Goal: Communication & Community: Participate in discussion

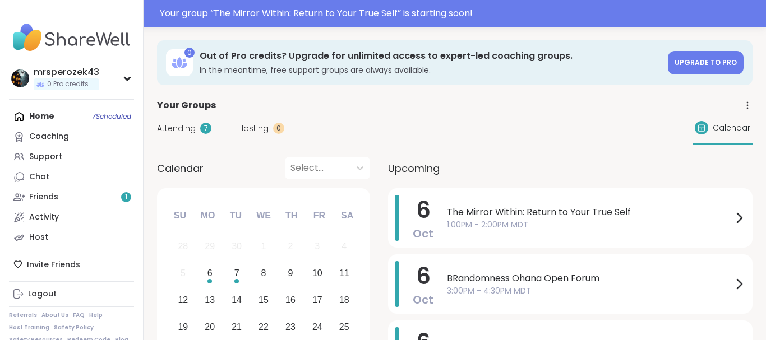
click at [504, 215] on span "The Mirror Within: Return to Your True Self" at bounding box center [589, 212] width 285 height 13
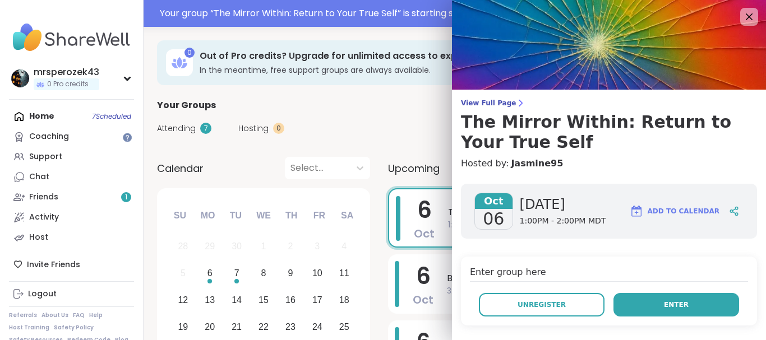
click at [674, 302] on span "Enter" at bounding box center [676, 305] width 25 height 10
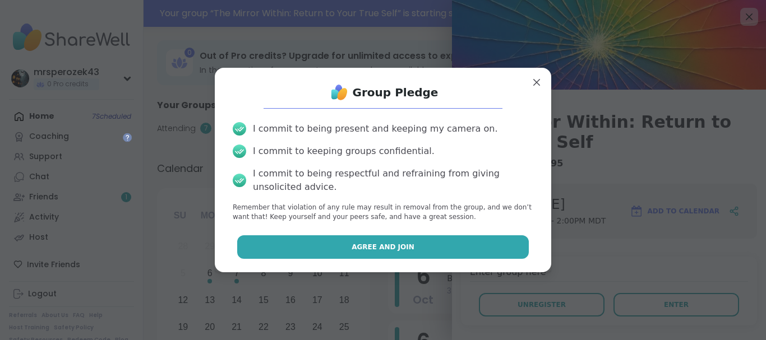
click at [434, 241] on button "Agree and Join" at bounding box center [383, 248] width 292 height 24
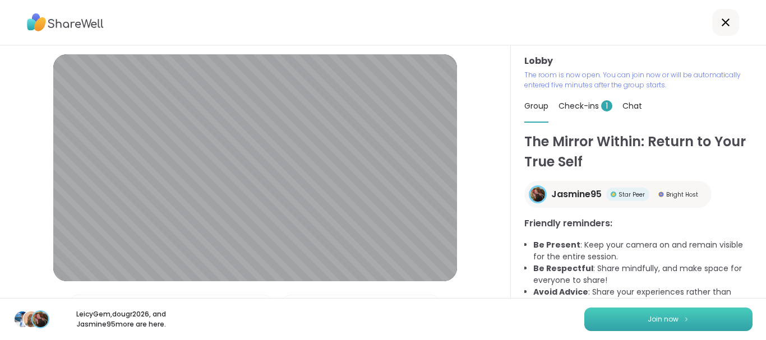
click at [629, 318] on button "Join now" at bounding box center [668, 320] width 168 height 24
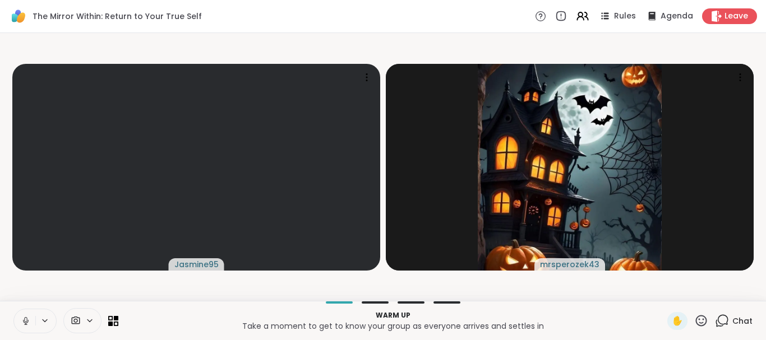
click at [24, 318] on icon at bounding box center [26, 321] width 10 height 10
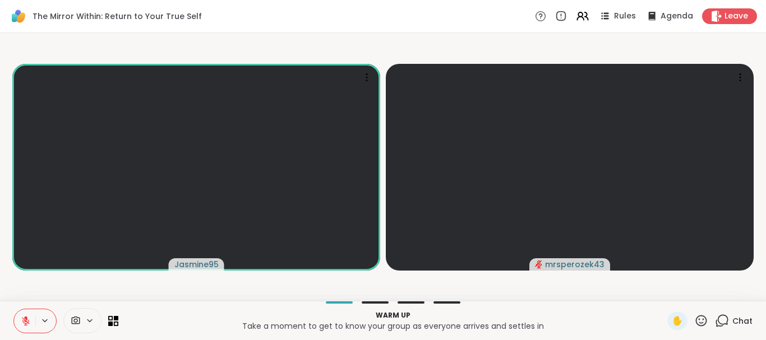
click at [24, 320] on icon at bounding box center [26, 321] width 8 height 8
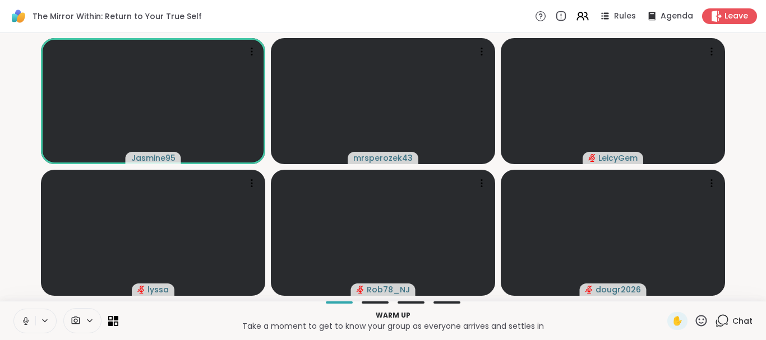
click at [24, 320] on icon at bounding box center [26, 321] width 10 height 10
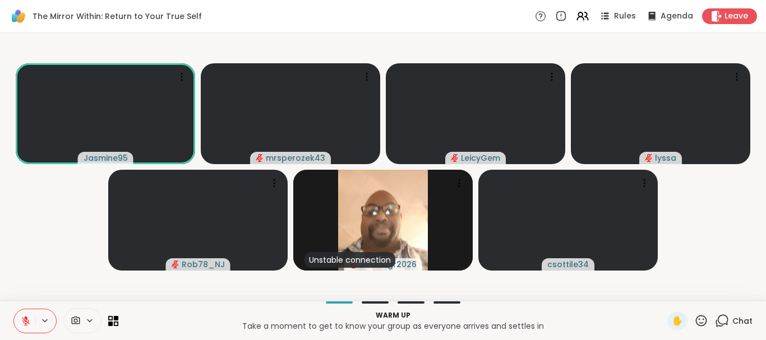
click at [725, 317] on icon at bounding box center [722, 321] width 14 height 14
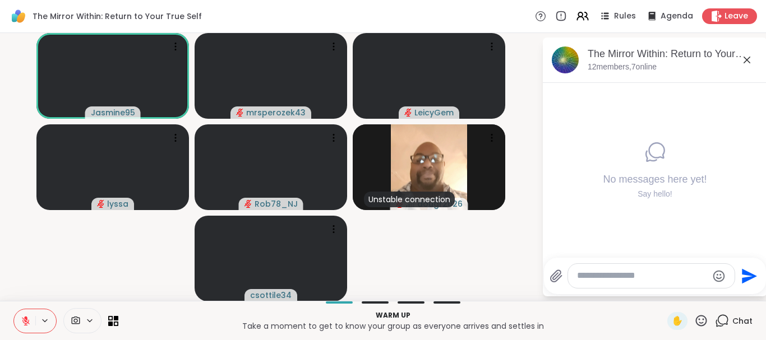
click at [746, 56] on icon at bounding box center [746, 59] width 13 height 13
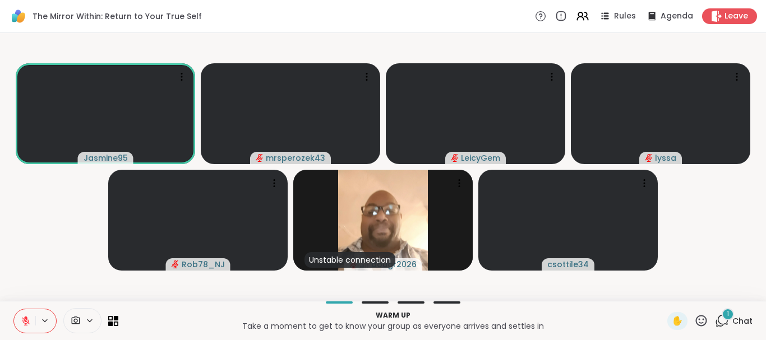
click at [727, 312] on div "1" at bounding box center [728, 314] width 12 height 12
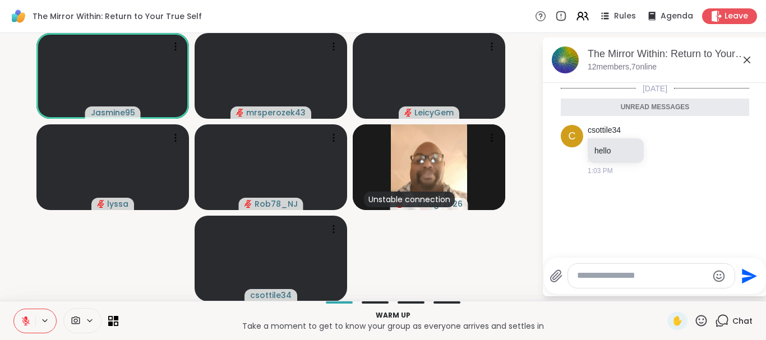
click at [746, 61] on icon at bounding box center [747, 60] width 7 height 7
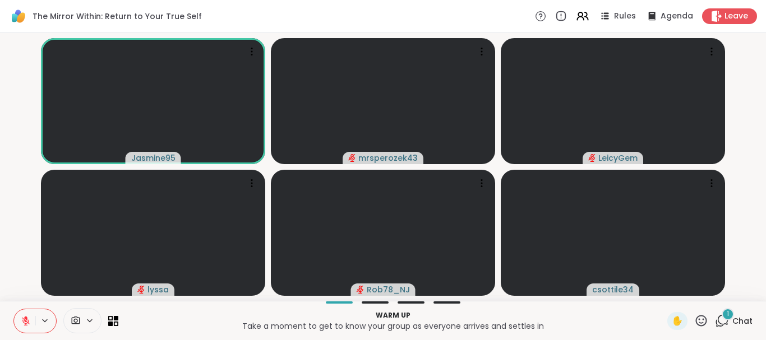
click at [725, 315] on div "1" at bounding box center [728, 314] width 12 height 12
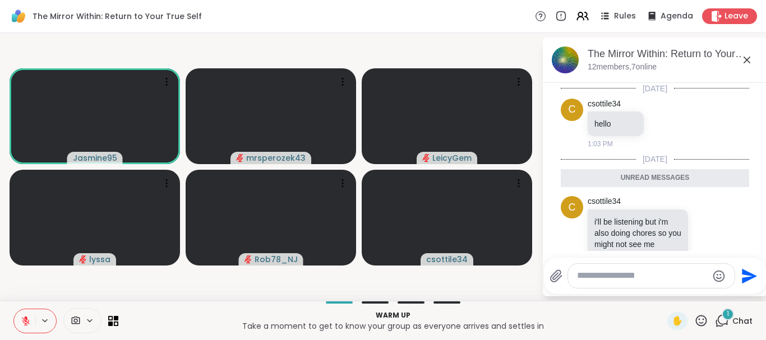
scroll to position [23, 0]
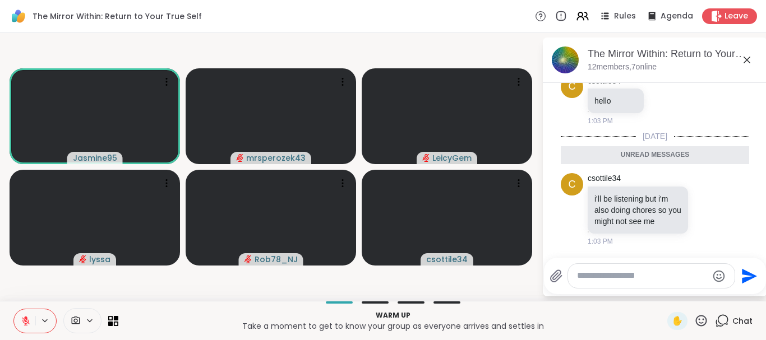
click at [746, 60] on icon at bounding box center [747, 60] width 7 height 7
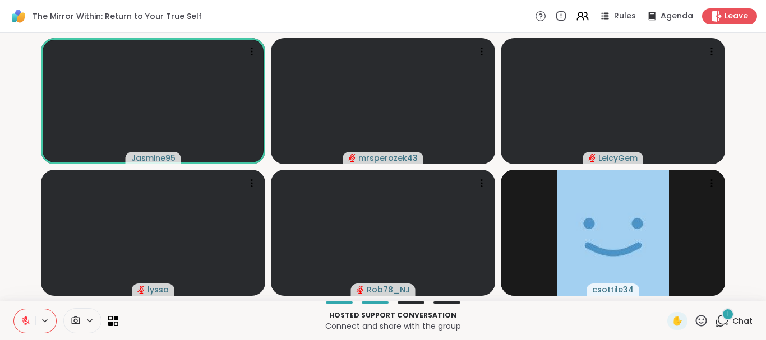
click at [729, 313] on span "1" at bounding box center [728, 315] width 2 height 10
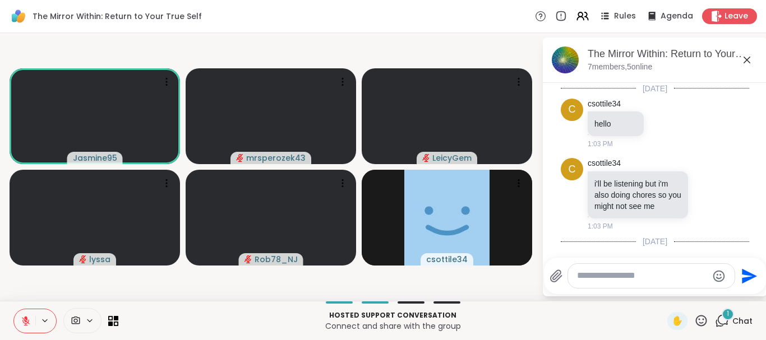
scroll to position [127, 0]
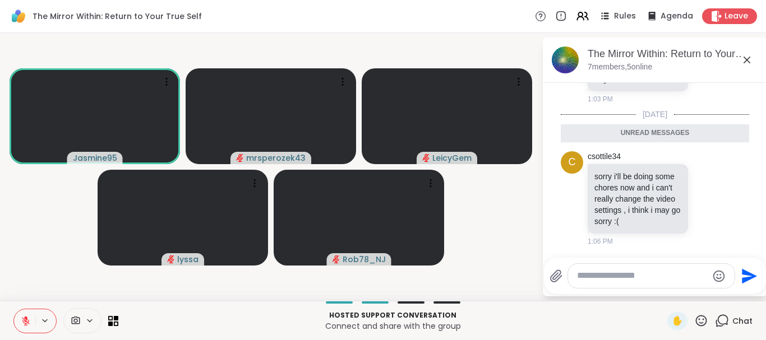
click at [747, 57] on icon at bounding box center [746, 59] width 13 height 13
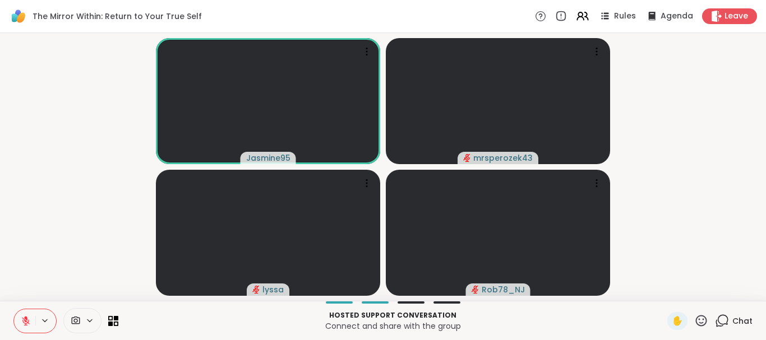
click at [725, 320] on icon at bounding box center [722, 321] width 14 height 14
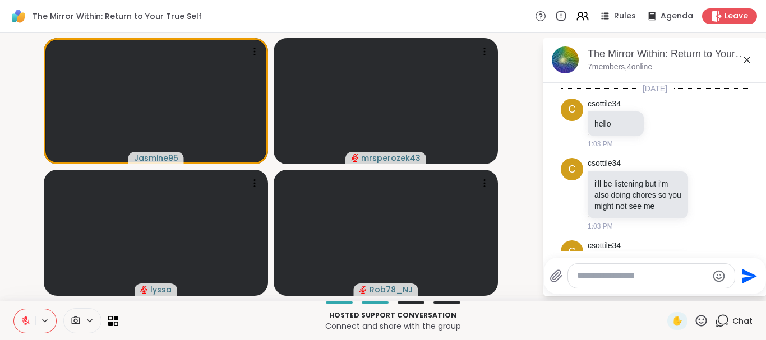
scroll to position [90, 0]
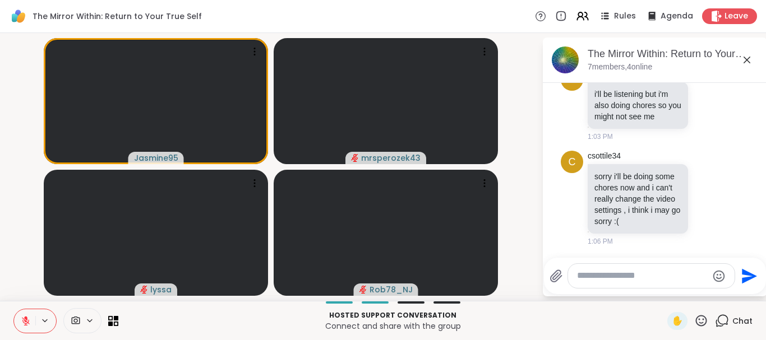
click at [746, 59] on icon at bounding box center [747, 60] width 7 height 7
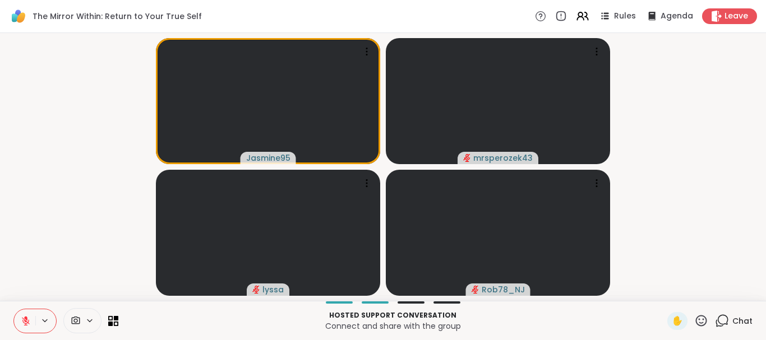
click at [25, 316] on button at bounding box center [24, 322] width 21 height 24
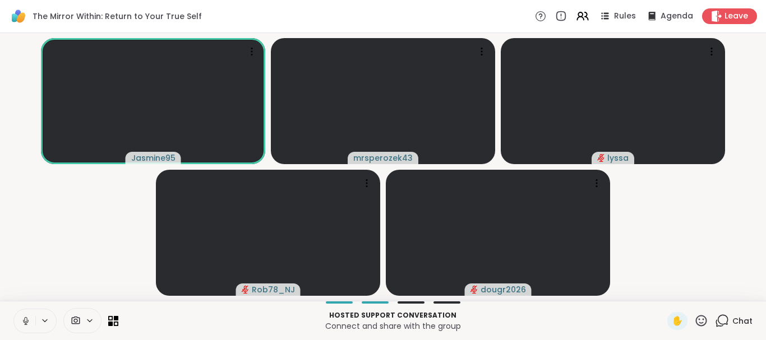
click at [24, 319] on icon at bounding box center [26, 321] width 10 height 10
click at [724, 316] on icon at bounding box center [722, 321] width 14 height 14
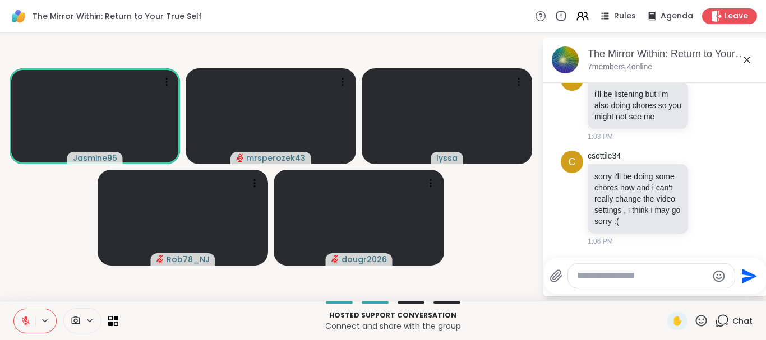
click at [746, 56] on icon at bounding box center [746, 59] width 13 height 13
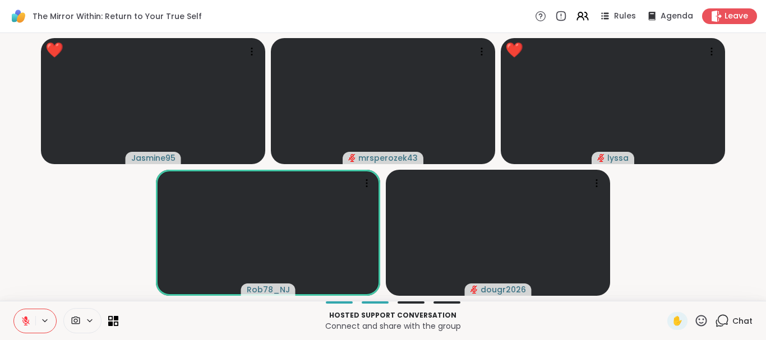
click at [703, 315] on icon at bounding box center [701, 321] width 14 height 14
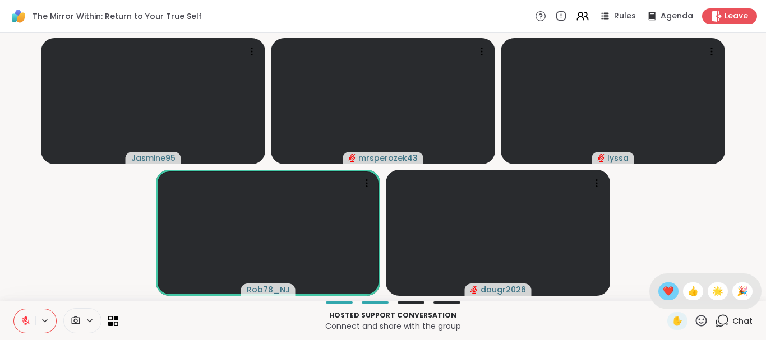
click at [663, 287] on span "❤️" at bounding box center [668, 291] width 11 height 13
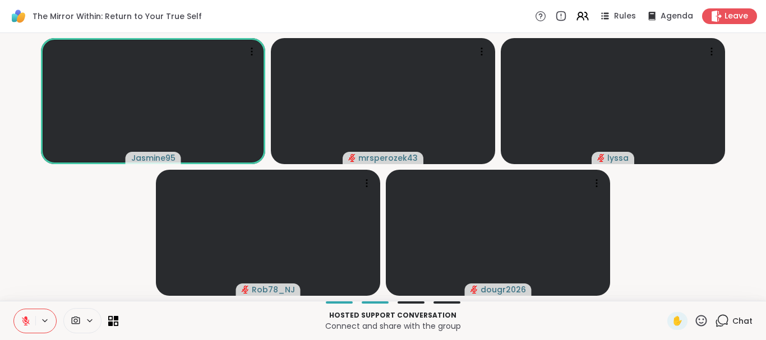
click at [722, 318] on icon at bounding box center [722, 321] width 14 height 14
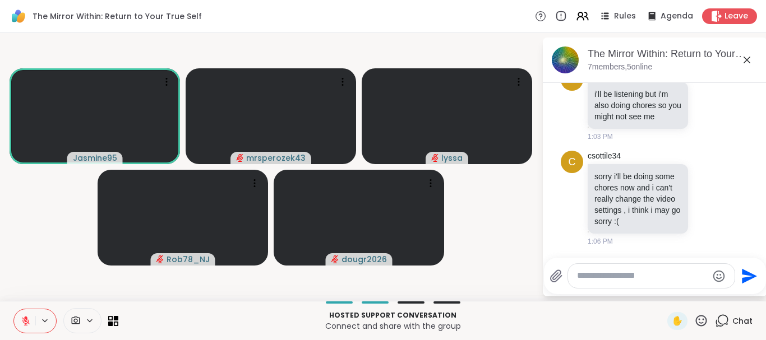
click at [746, 58] on icon at bounding box center [747, 60] width 7 height 7
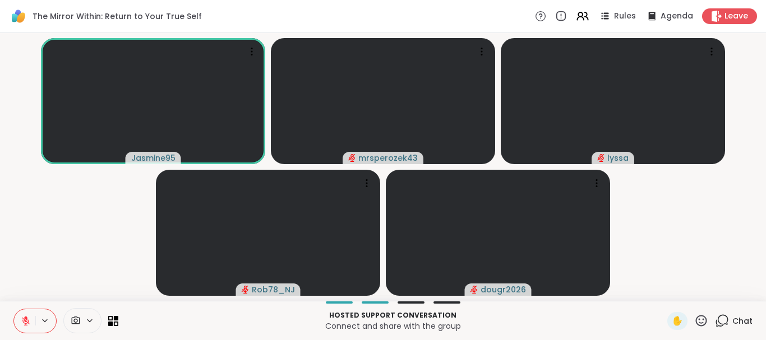
click at [725, 320] on icon at bounding box center [722, 321] width 14 height 14
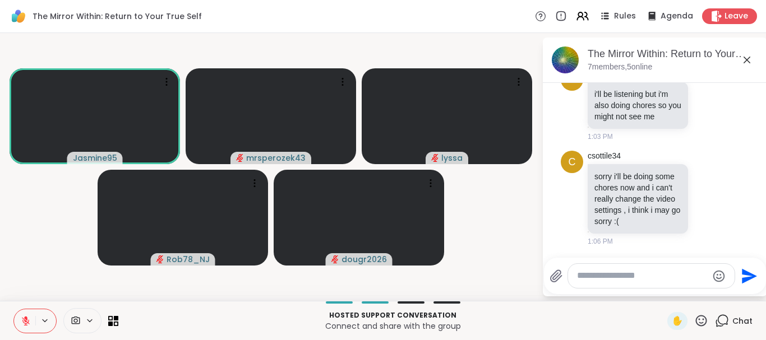
click at [747, 59] on icon at bounding box center [746, 59] width 13 height 13
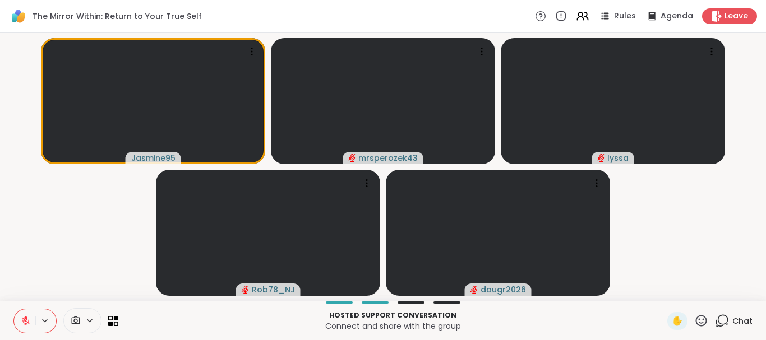
click at [723, 319] on icon at bounding box center [722, 321] width 14 height 14
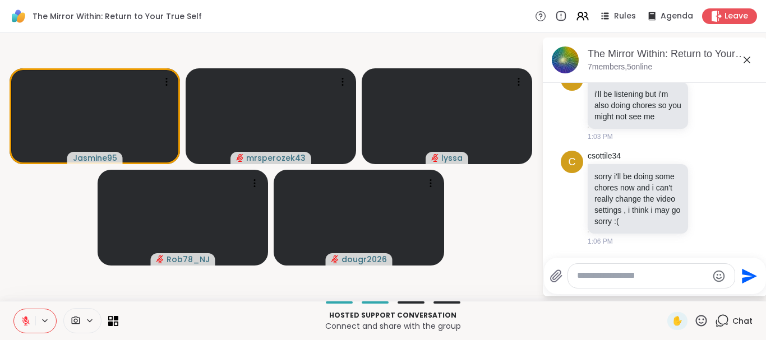
click at [746, 60] on icon at bounding box center [746, 59] width 13 height 13
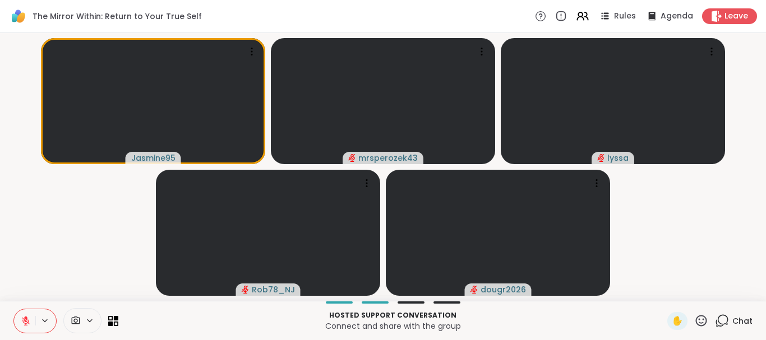
click at [725, 318] on icon at bounding box center [722, 321] width 14 height 14
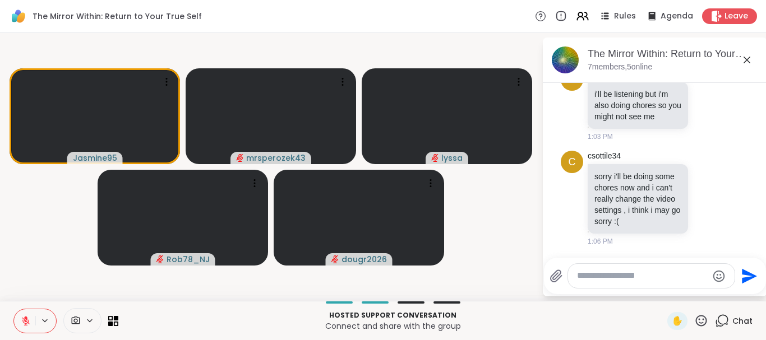
click at [746, 58] on icon at bounding box center [746, 59] width 13 height 13
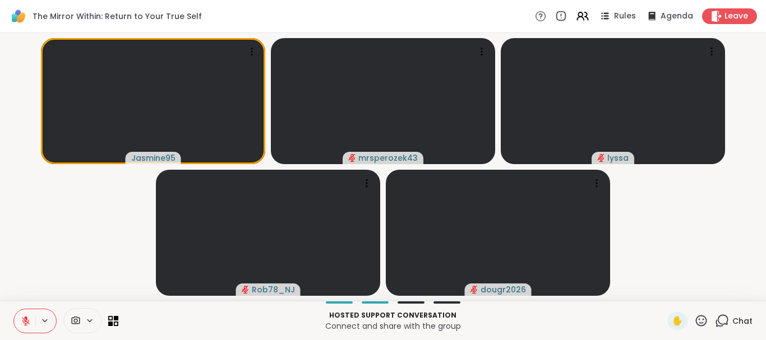
click at [724, 320] on icon at bounding box center [722, 321] width 14 height 14
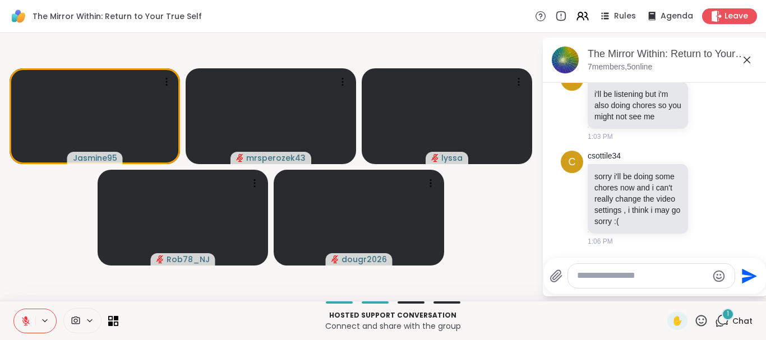
scroll to position [183, 0]
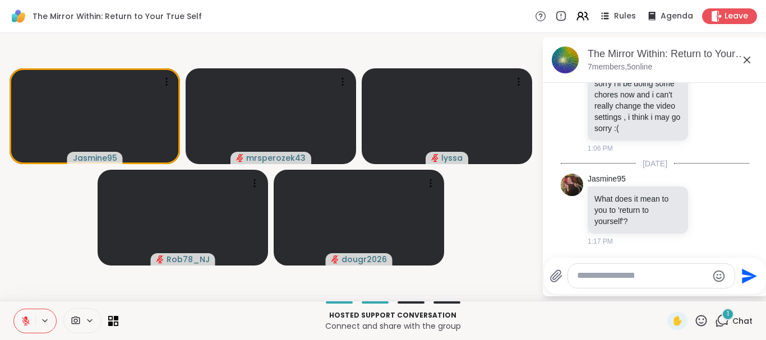
click at [745, 58] on icon at bounding box center [747, 60] width 7 height 7
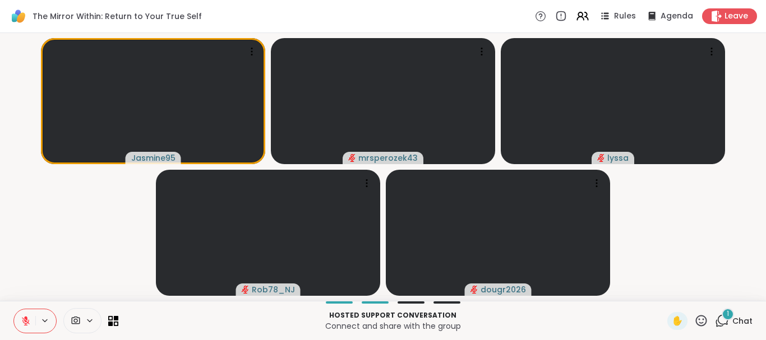
click at [726, 311] on div "1" at bounding box center [728, 314] width 12 height 12
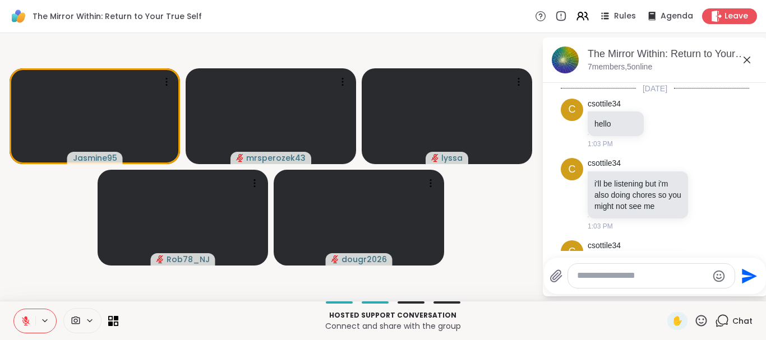
scroll to position [172, 0]
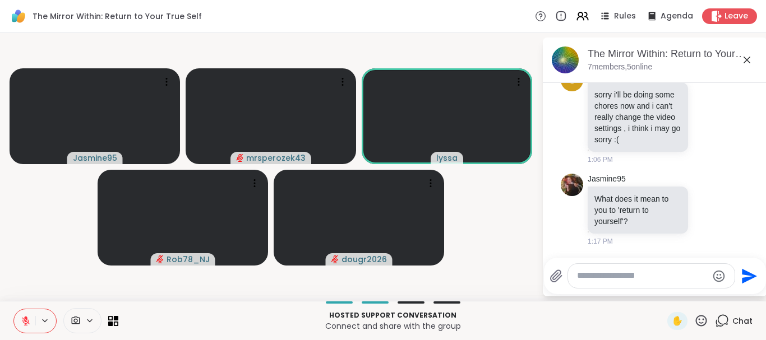
click at [618, 277] on textarea "Type your message" at bounding box center [642, 276] width 131 height 12
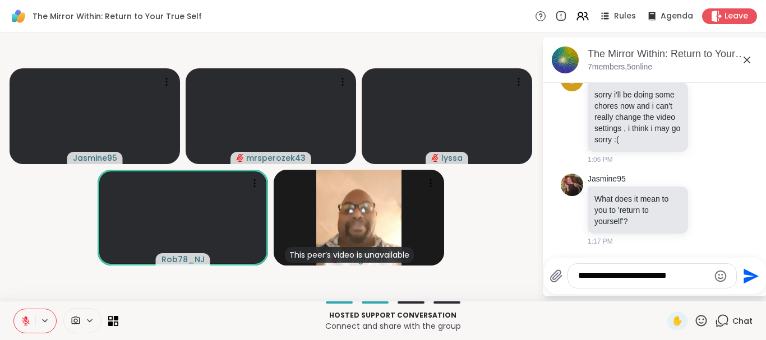
type textarea "**********"
click at [746, 277] on icon "Send" at bounding box center [750, 276] width 18 height 18
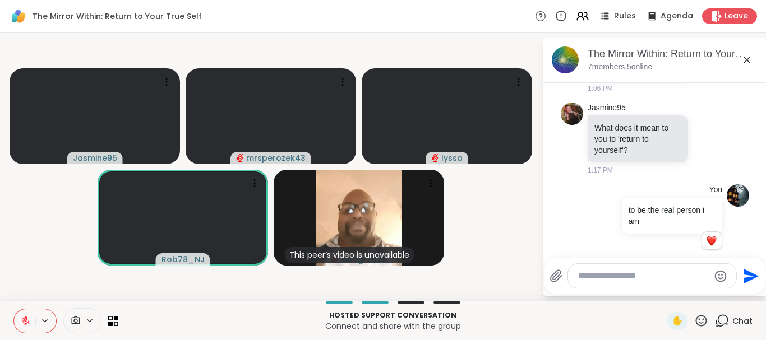
scroll to position [259, 0]
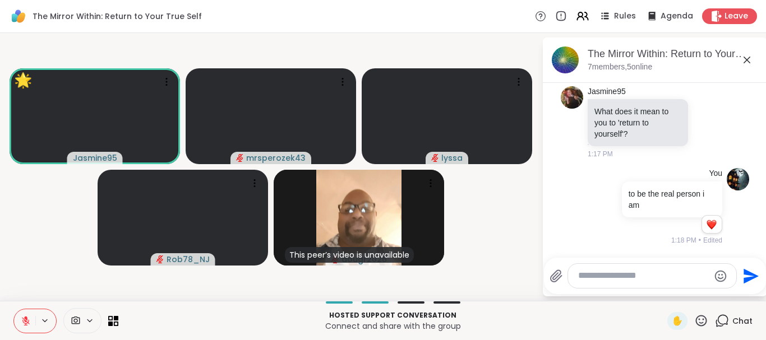
click at [745, 58] on icon at bounding box center [747, 60] width 7 height 7
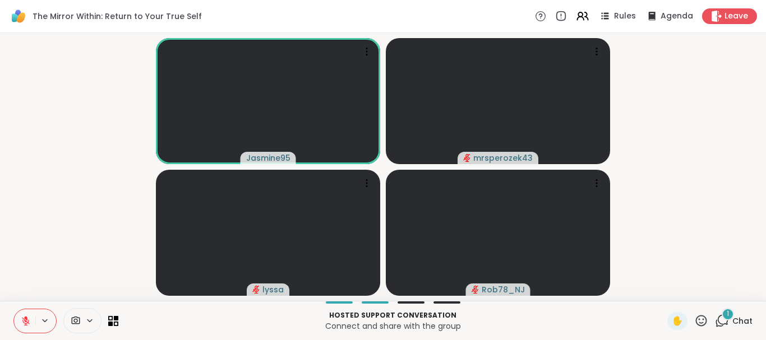
click at [729, 316] on span "1" at bounding box center [728, 315] width 2 height 10
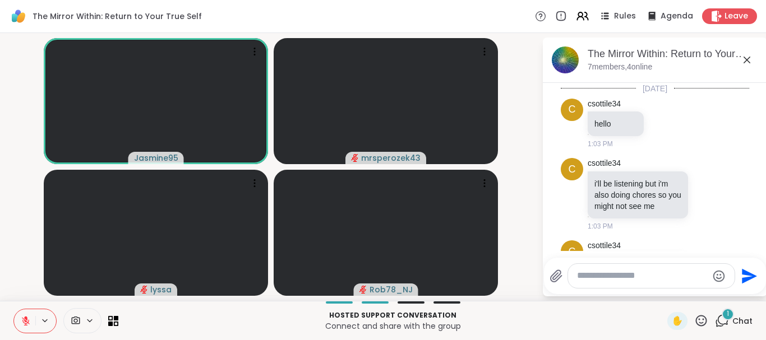
scroll to position [390, 0]
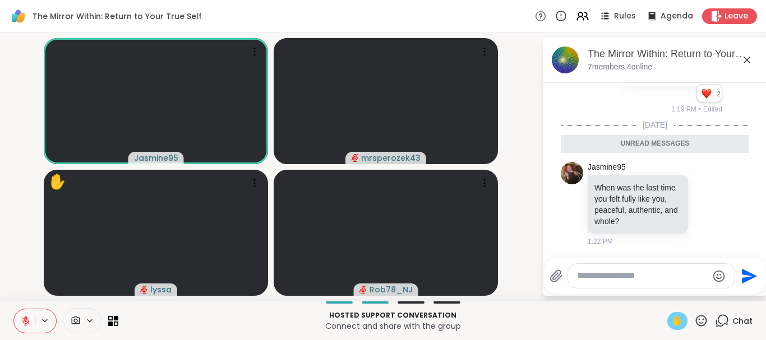
click at [679, 320] on span "✋" at bounding box center [677, 321] width 11 height 13
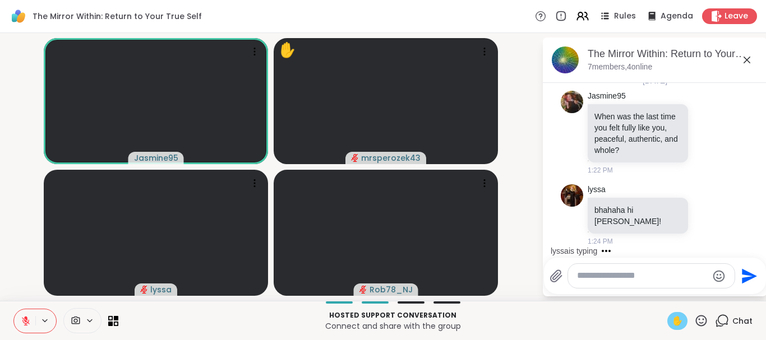
scroll to position [423, 0]
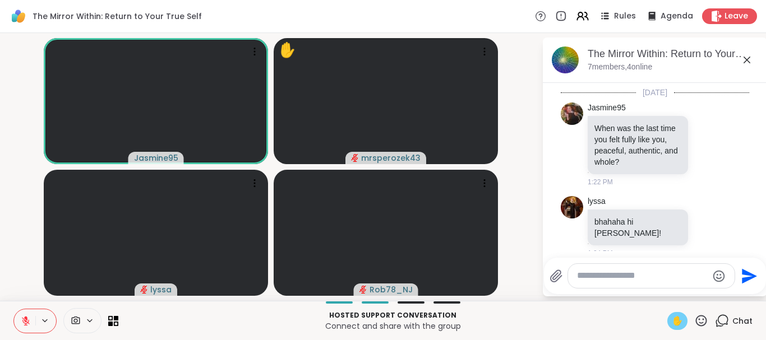
click at [26, 316] on button at bounding box center [24, 322] width 21 height 24
click at [25, 318] on icon at bounding box center [25, 319] width 3 height 5
click at [676, 314] on div "✋" at bounding box center [677, 321] width 20 height 18
click at [744, 57] on icon at bounding box center [747, 60] width 7 height 7
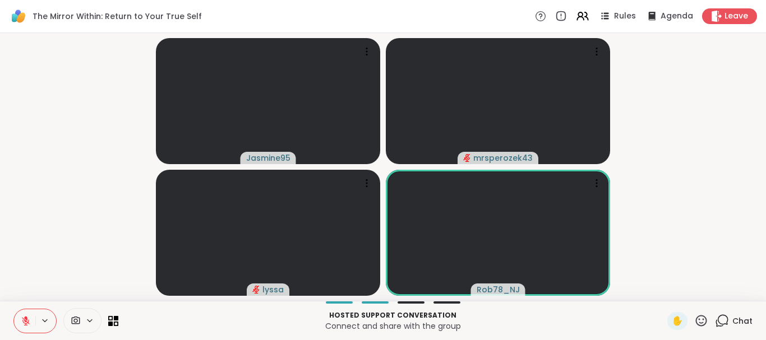
click at [700, 316] on icon at bounding box center [701, 320] width 11 height 11
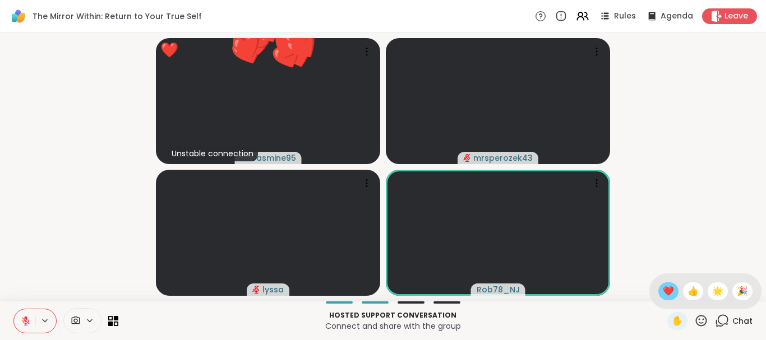
click at [658, 288] on div "❤️" at bounding box center [668, 292] width 20 height 18
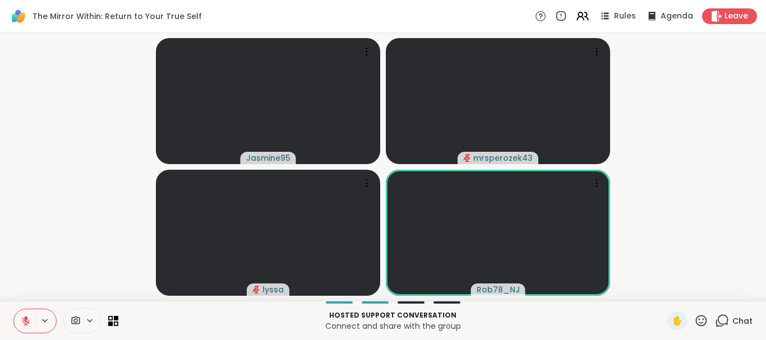
click at [687, 100] on video-player-container "Jasmine95 mrsperozek43 lyssa Rob78_NJ" at bounding box center [383, 167] width 753 height 259
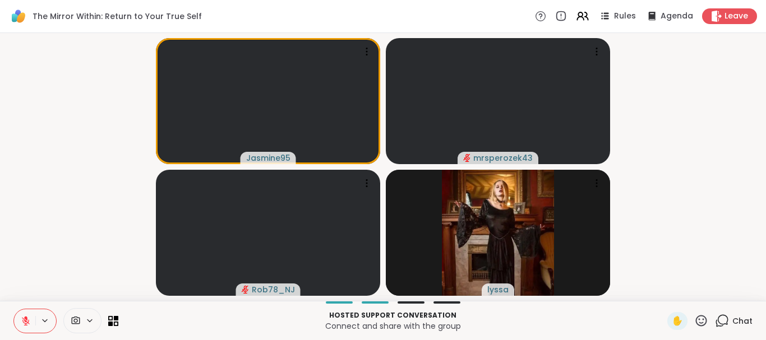
click at [725, 317] on icon at bounding box center [722, 321] width 14 height 14
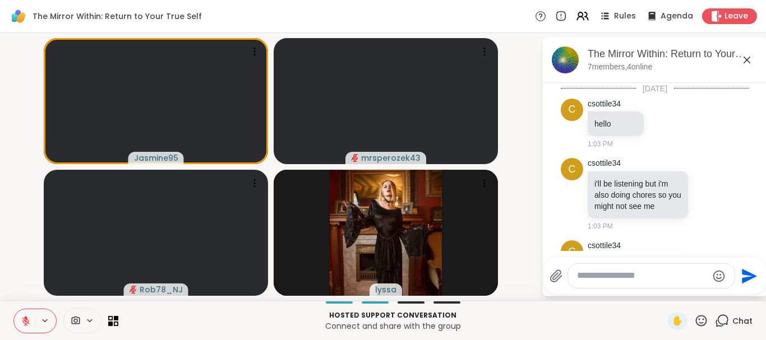
scroll to position [412, 0]
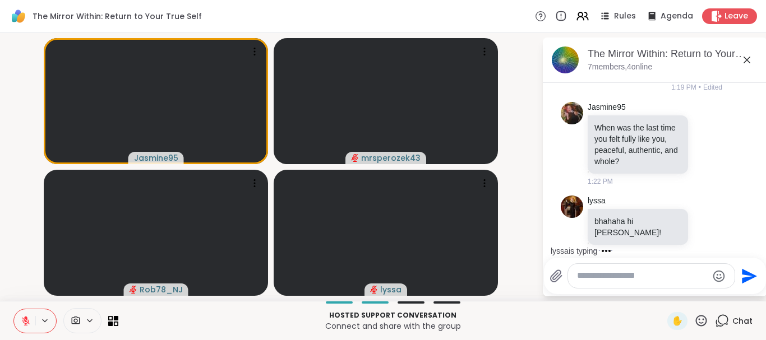
click at [746, 58] on icon at bounding box center [746, 59] width 13 height 13
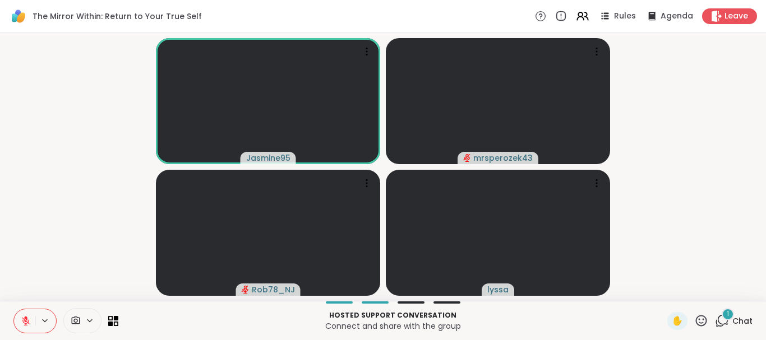
click at [725, 316] on div "1" at bounding box center [728, 314] width 12 height 12
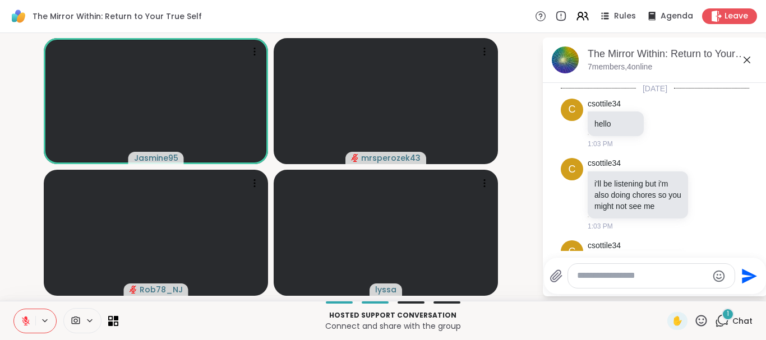
scroll to position [1027, 0]
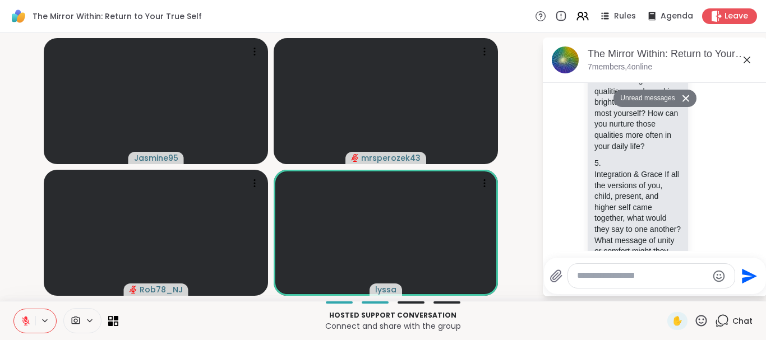
scroll to position [1043, 0]
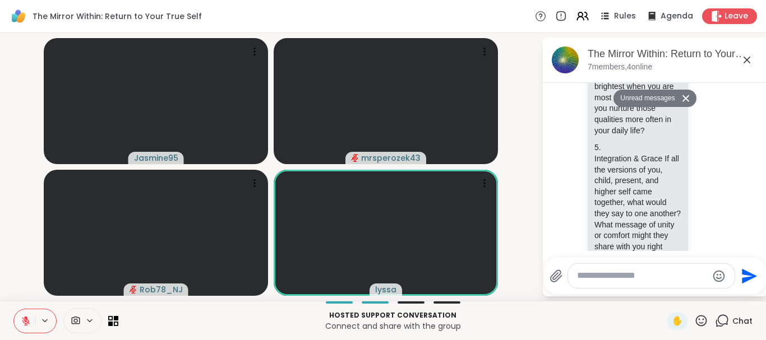
click at [684, 99] on icon at bounding box center [685, 98] width 7 height 7
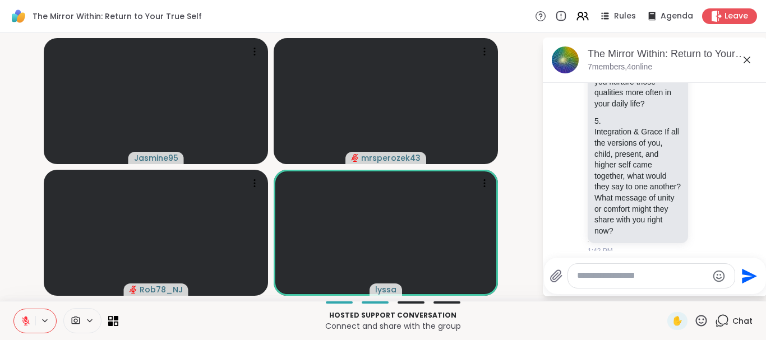
scroll to position [1016, 0]
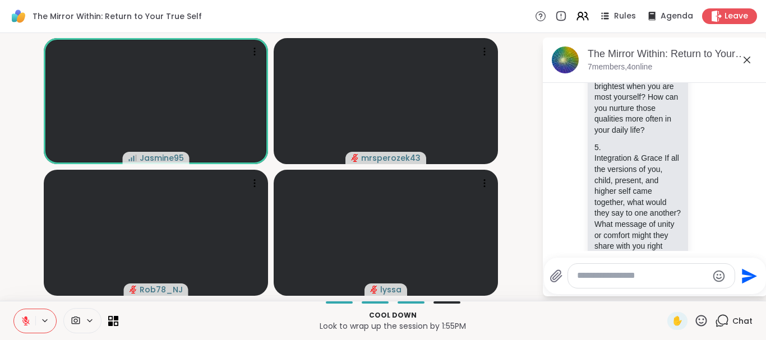
click at [746, 58] on icon at bounding box center [746, 59] width 13 height 13
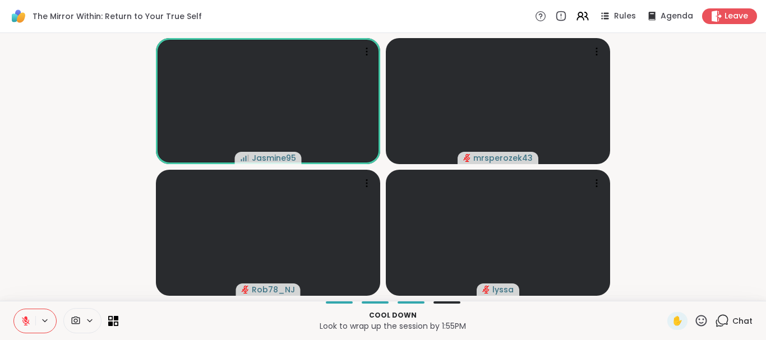
click at [746, 58] on video-player-container "Jasmine95 mrsperozek43 Rob78_NJ lyssa" at bounding box center [383, 167] width 753 height 259
click at [720, 317] on icon at bounding box center [723, 320] width 11 height 10
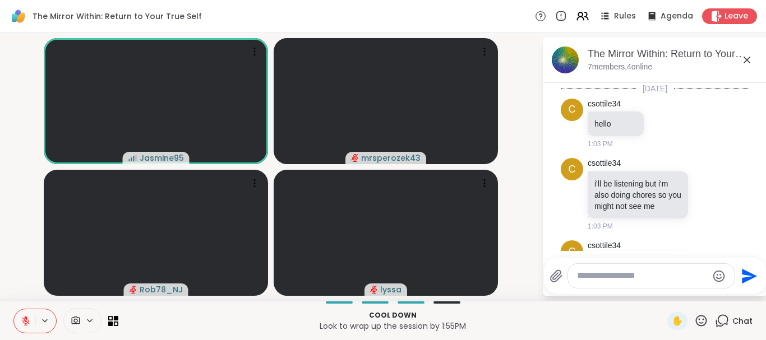
scroll to position [1005, 0]
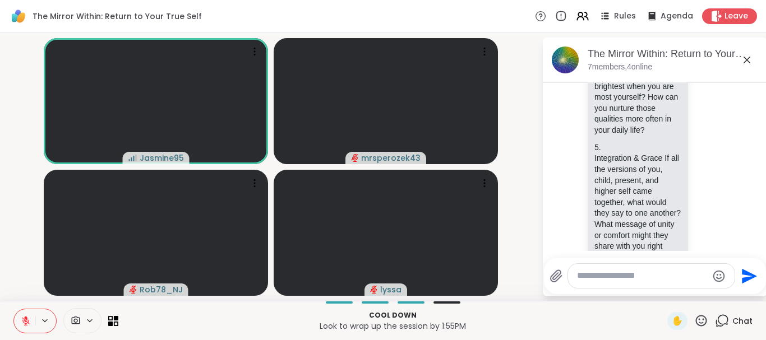
click at [619, 277] on textarea "Type your message" at bounding box center [642, 276] width 131 height 12
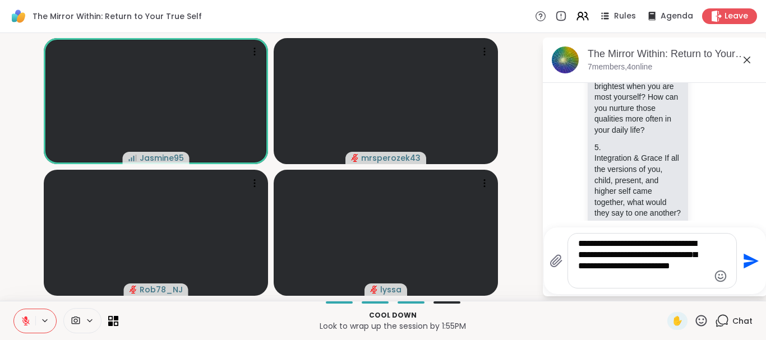
type textarea "**********"
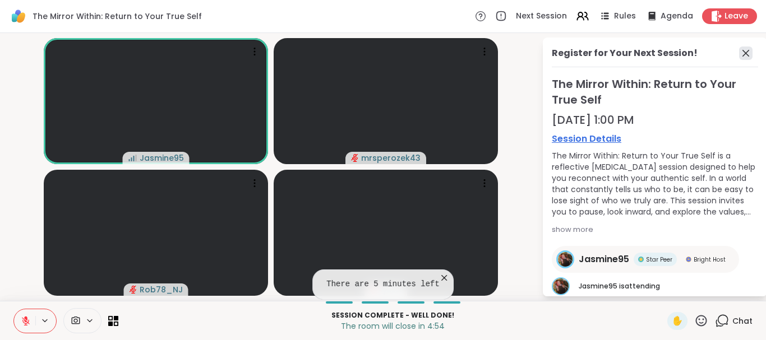
click at [746, 54] on icon at bounding box center [745, 53] width 7 height 7
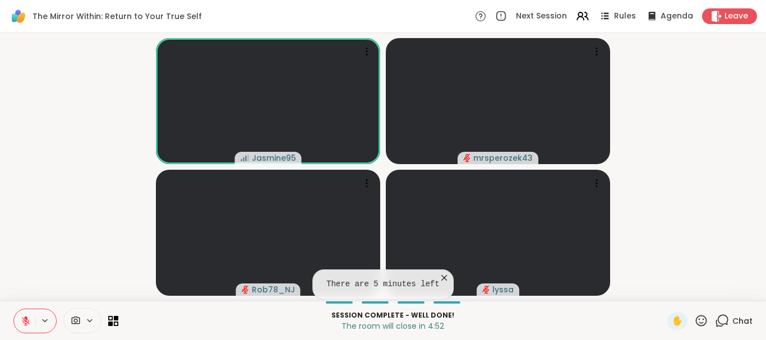
click at [722, 317] on icon at bounding box center [722, 321] width 14 height 14
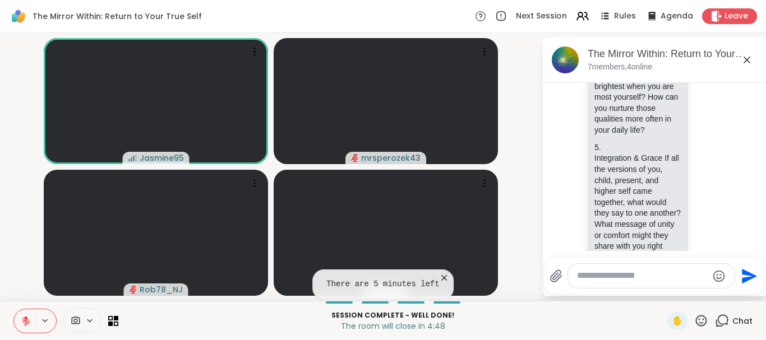
click at [630, 275] on textarea "Type your message" at bounding box center [642, 276] width 131 height 12
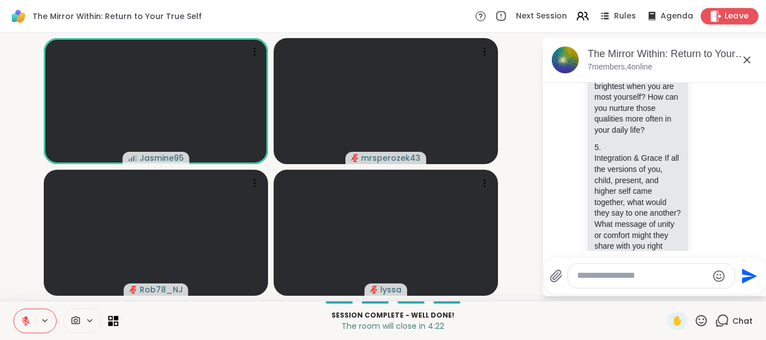
click at [731, 12] on span "Leave" at bounding box center [737, 17] width 25 height 12
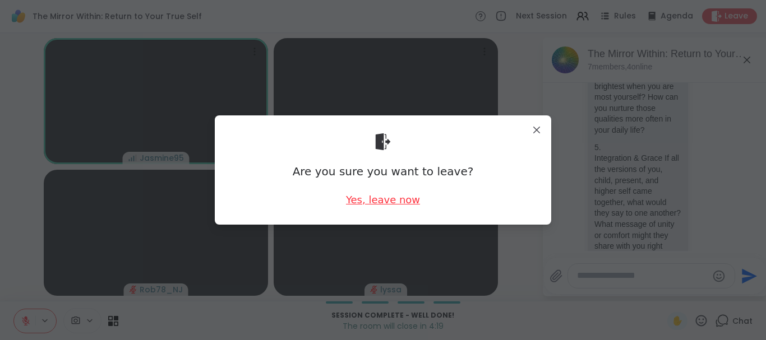
click at [362, 201] on div "Yes, leave now" at bounding box center [383, 200] width 74 height 14
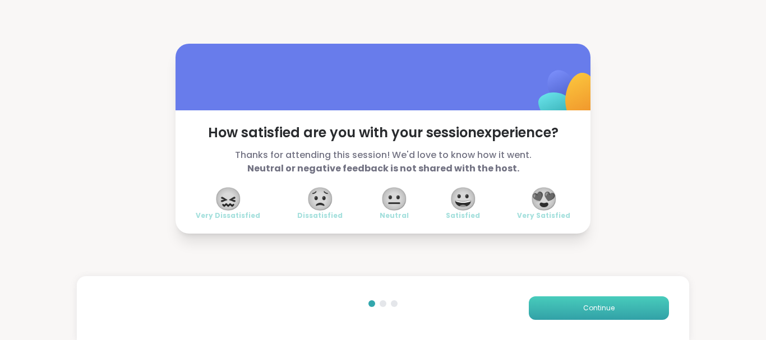
click at [606, 309] on span "Continue" at bounding box center [598, 308] width 31 height 10
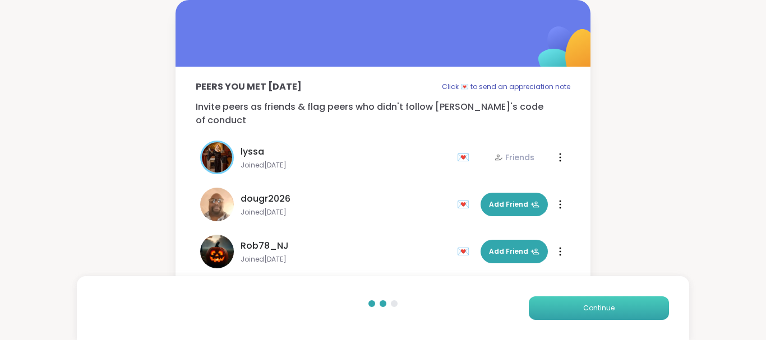
click at [606, 309] on span "Continue" at bounding box center [598, 308] width 31 height 10
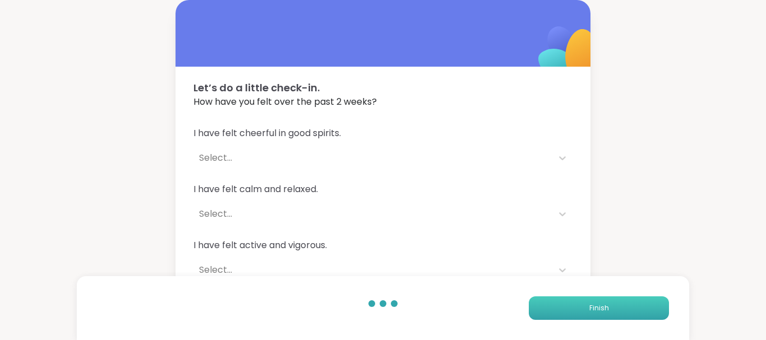
click at [606, 309] on span "Finish" at bounding box center [599, 308] width 20 height 10
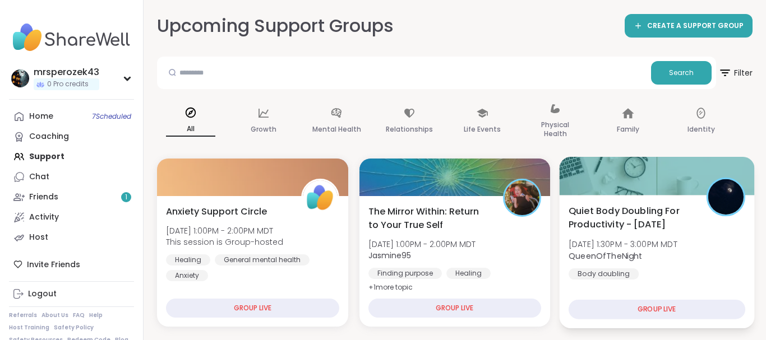
click at [709, 182] on div at bounding box center [726, 197] width 39 height 39
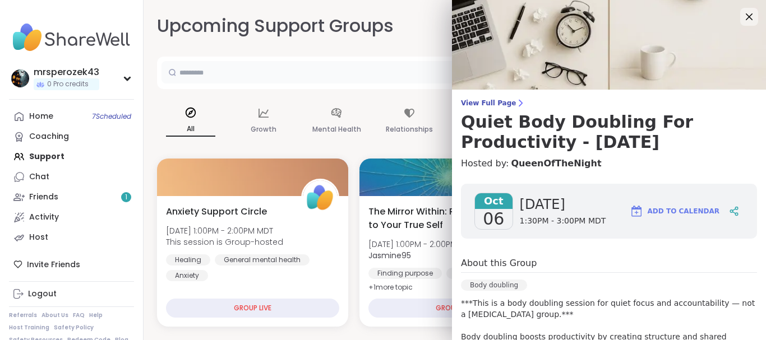
click at [343, 62] on input "text" at bounding box center [404, 72] width 485 height 22
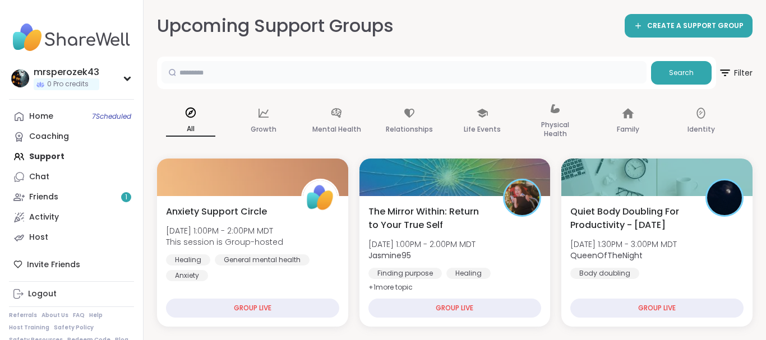
click at [343, 62] on input "text" at bounding box center [404, 72] width 485 height 22
